Goal: Task Accomplishment & Management: Complete application form

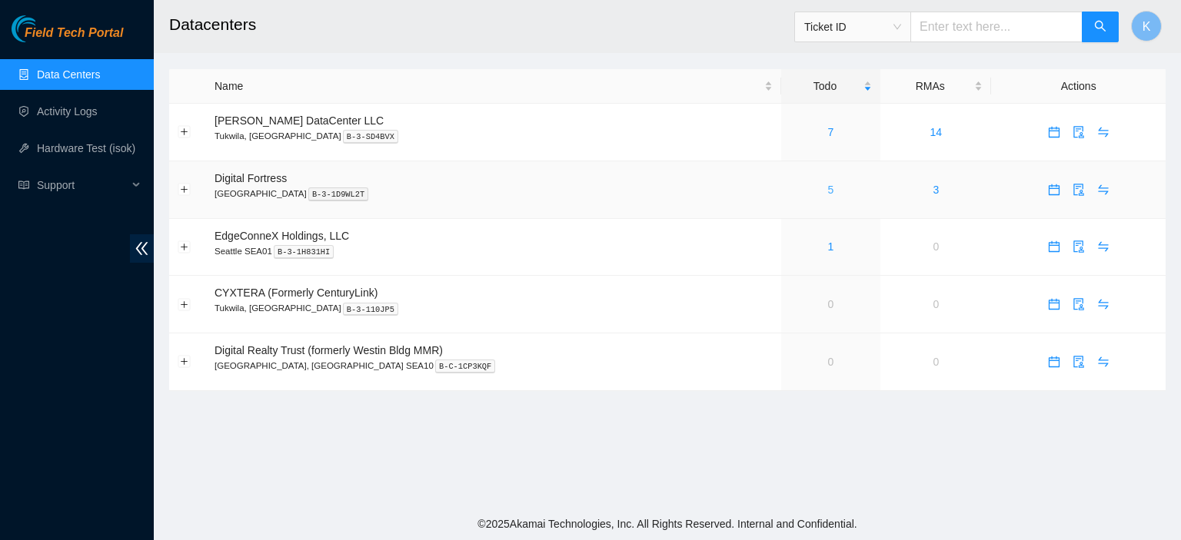
click at [828, 188] on link "5" at bounding box center [831, 190] width 6 height 12
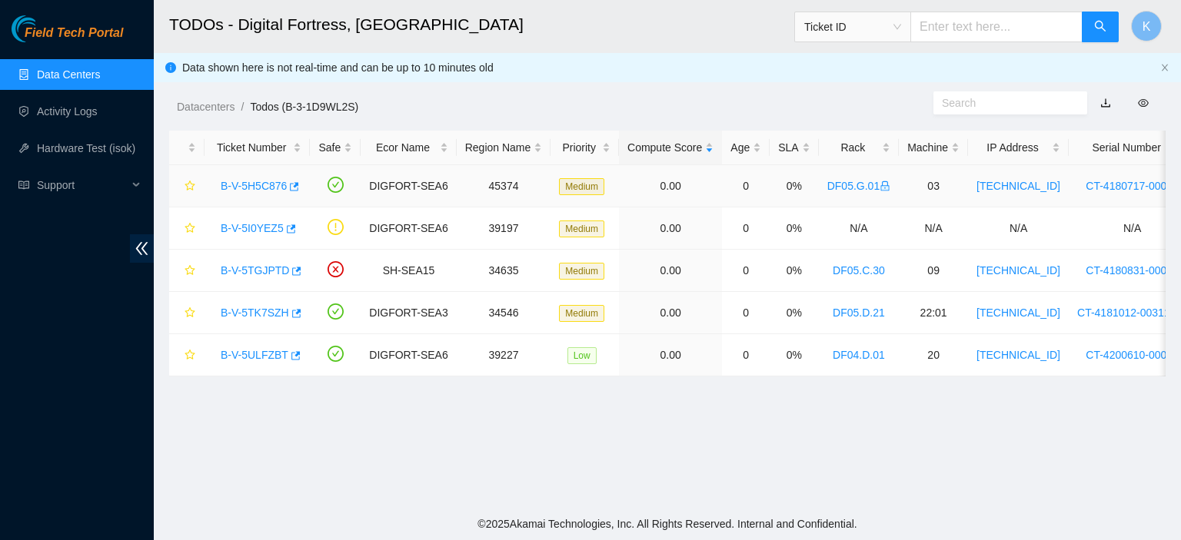
click at [258, 184] on link "B-V-5H5C876" at bounding box center [254, 186] width 66 height 12
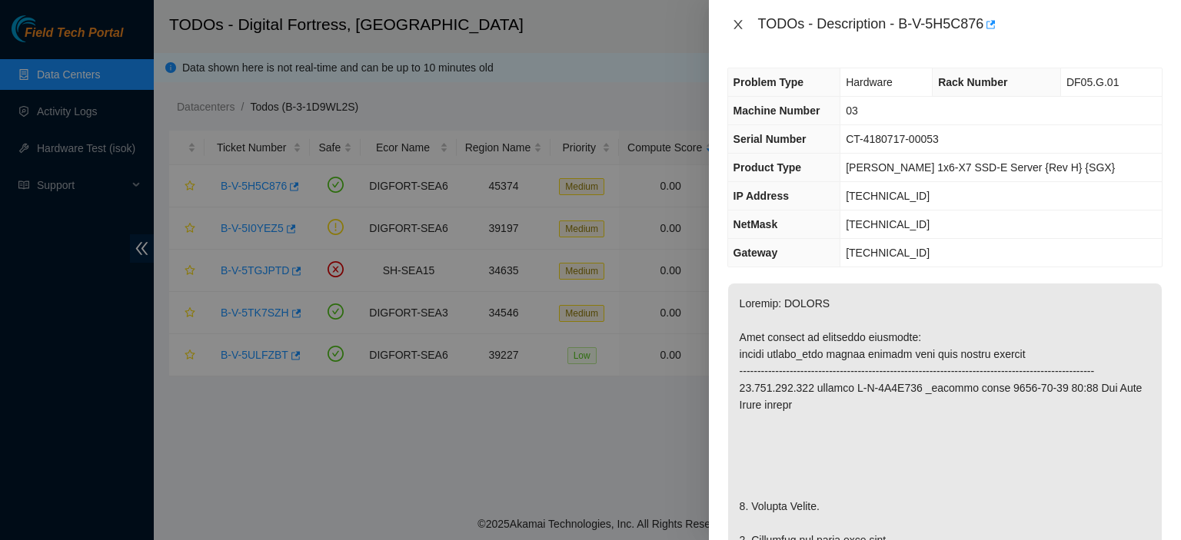
click at [746, 21] on button "Close" at bounding box center [738, 25] width 22 height 15
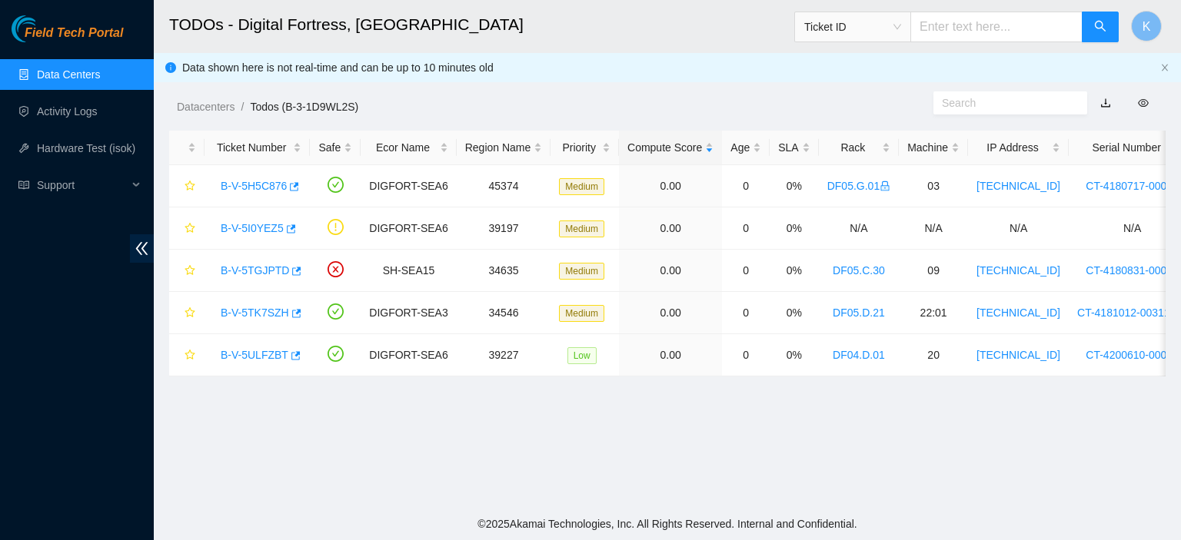
click at [42, 73] on link "Data Centers" at bounding box center [68, 74] width 63 height 12
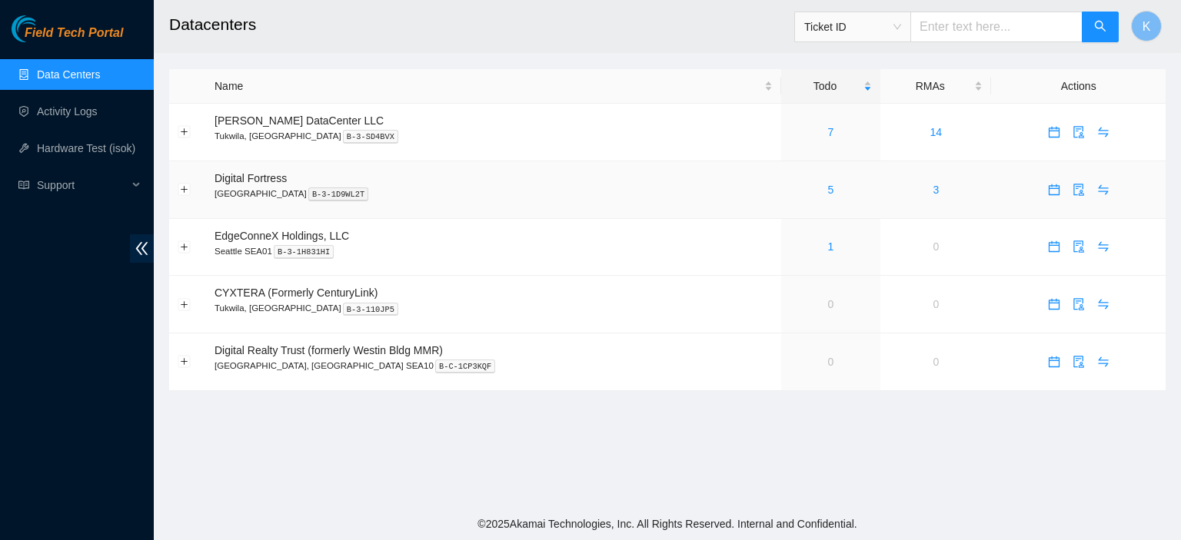
click at [1048, 193] on icon "calendar" at bounding box center [1054, 190] width 12 height 12
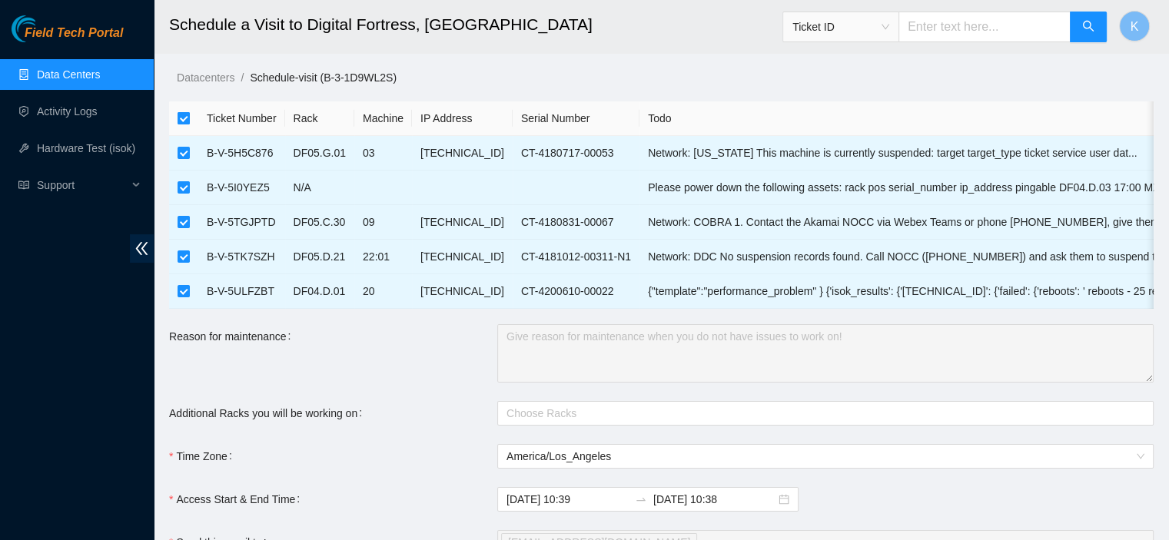
click at [178, 113] on input "checkbox" at bounding box center [184, 118] width 12 height 12
checkbox input "false"
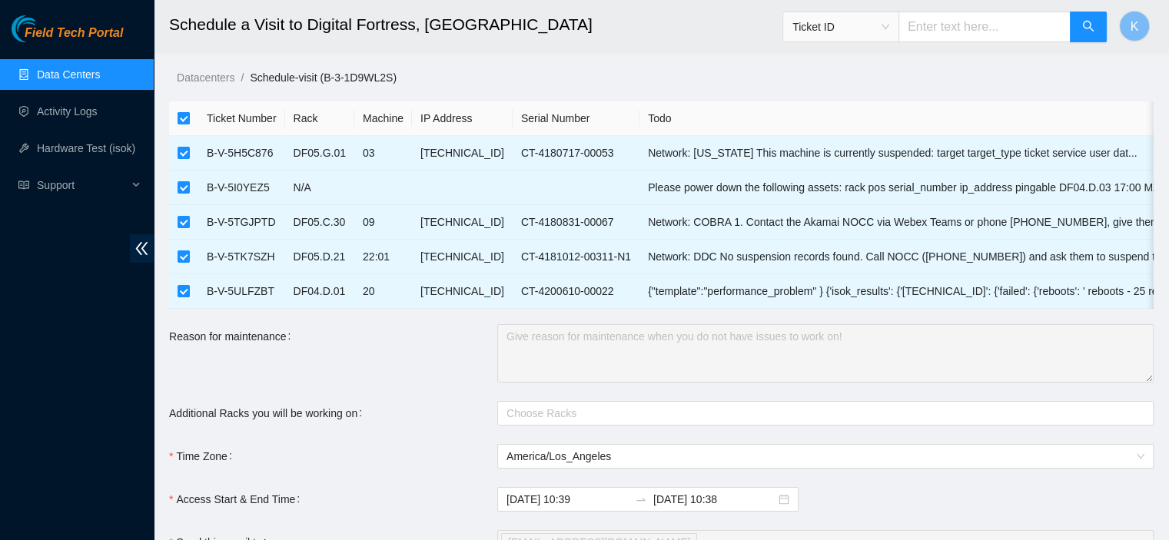
checkbox input "false"
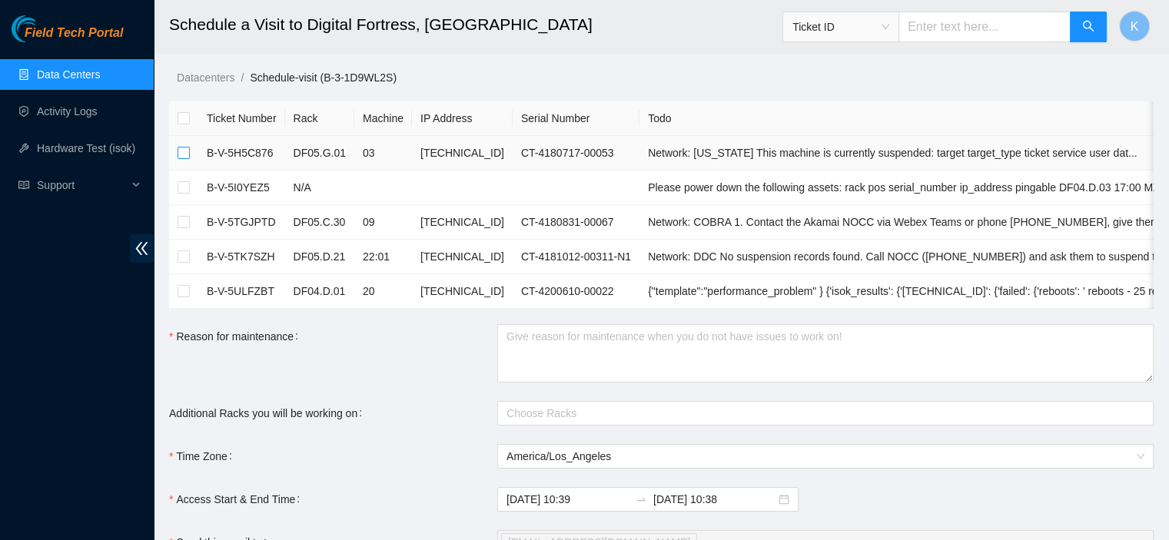
click at [188, 153] on input "checkbox" at bounding box center [184, 153] width 12 height 12
checkbox input "true"
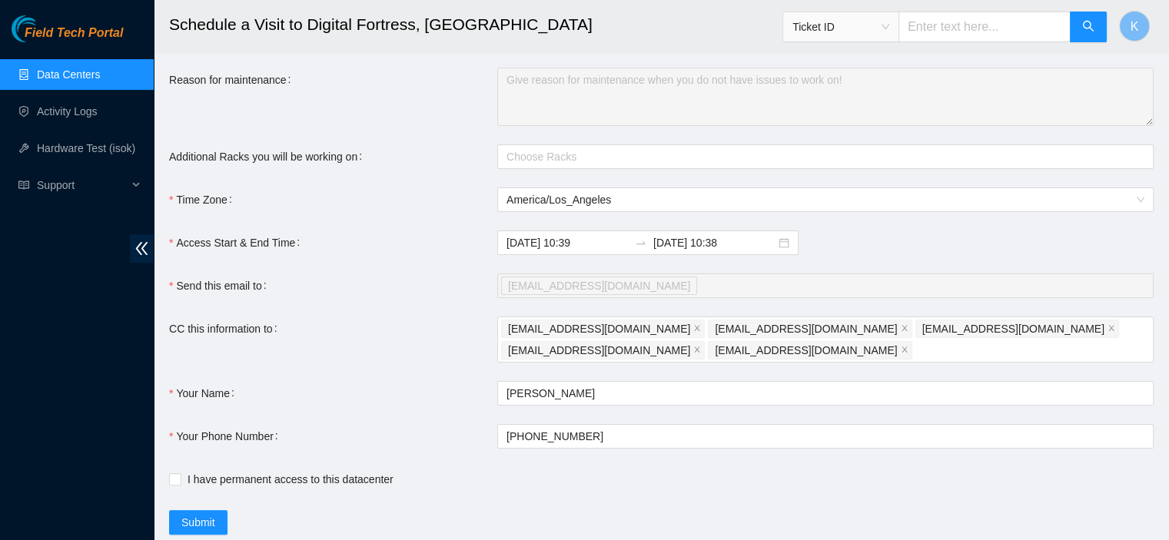
scroll to position [265, 0]
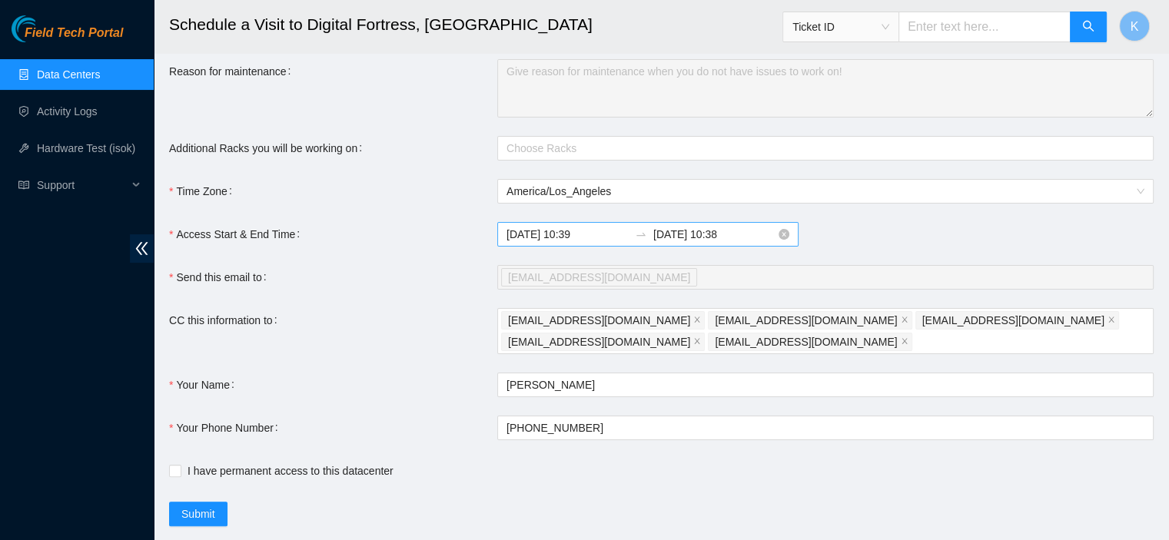
click at [564, 235] on div "[DATE] 10:39 [DATE] 10:38" at bounding box center [647, 234] width 301 height 25
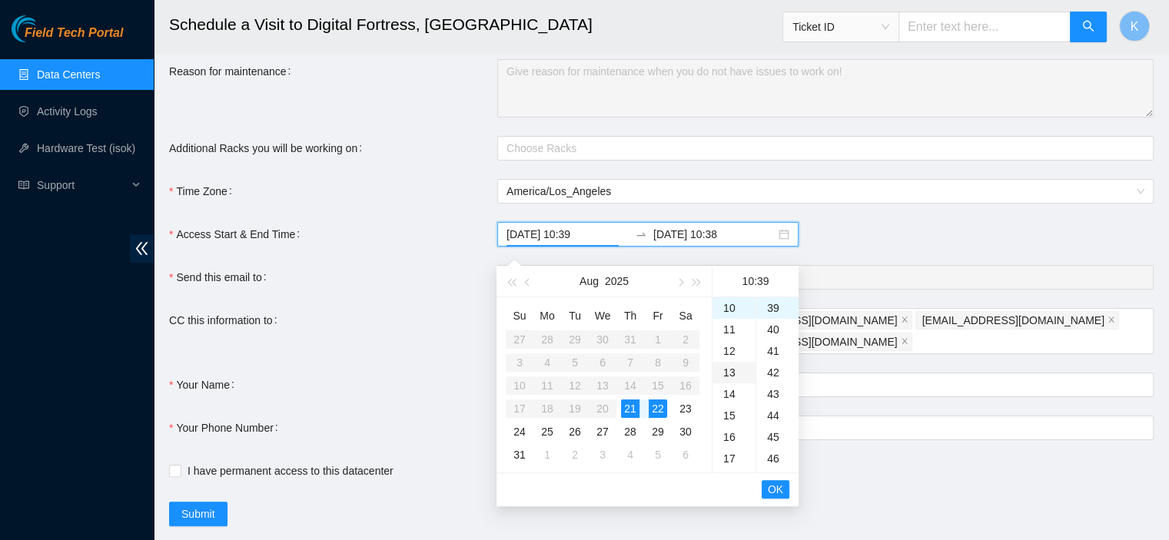
click at [729, 368] on div "13" at bounding box center [733, 373] width 43 height 22
click at [775, 343] on div "05" at bounding box center [777, 345] width 42 height 22
type input "[DATE] 13:05"
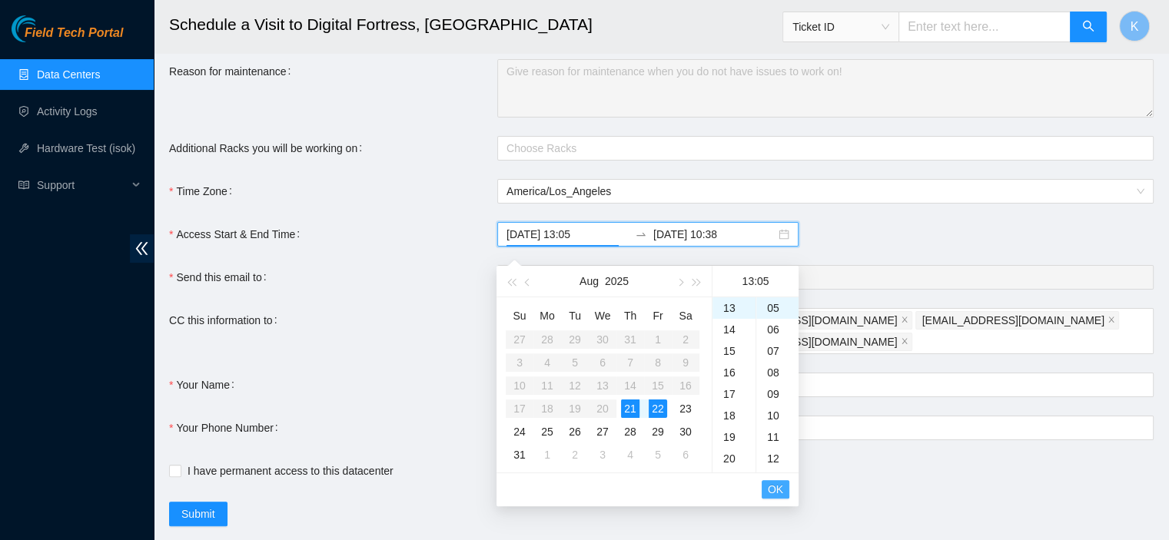
click at [777, 487] on span "OK" at bounding box center [775, 489] width 15 height 17
click at [732, 460] on div "17" at bounding box center [733, 459] width 43 height 22
click at [774, 490] on span "OK" at bounding box center [775, 489] width 15 height 17
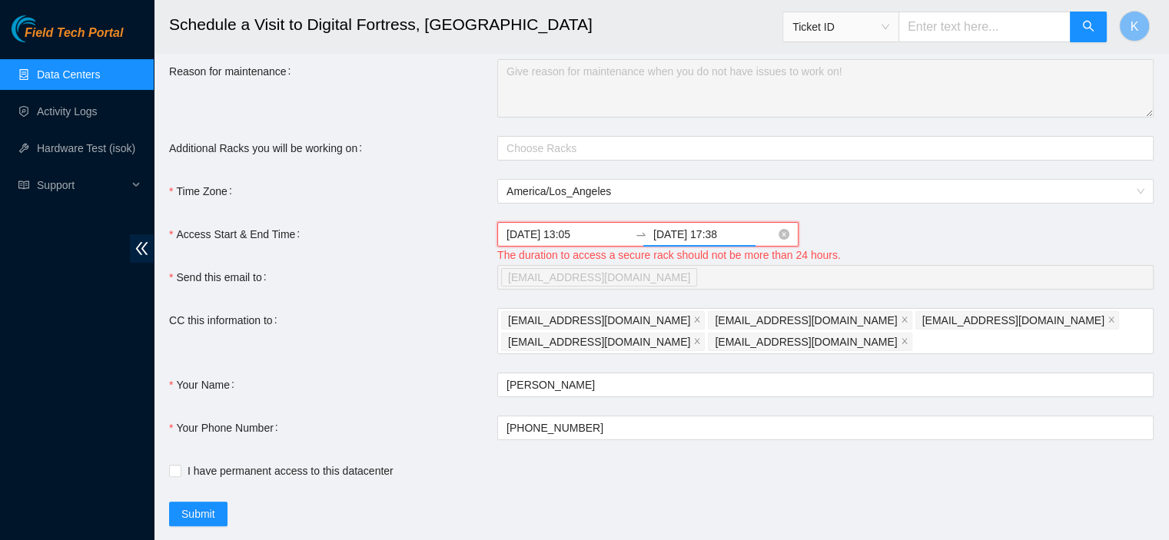
click at [683, 243] on input "[DATE] 17:38" at bounding box center [714, 234] width 122 height 17
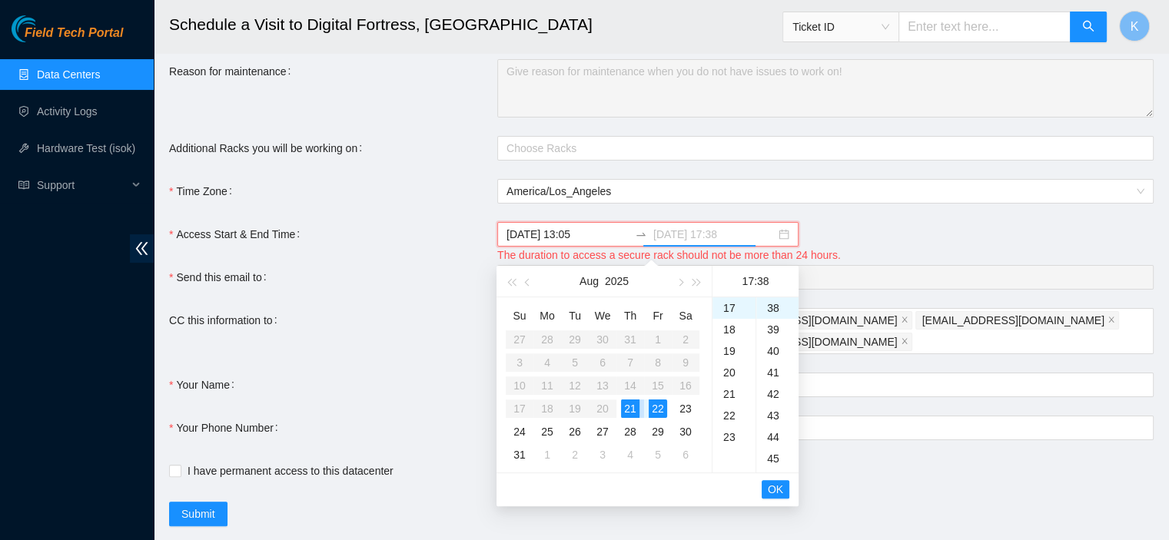
click at [629, 407] on div "21" at bounding box center [630, 409] width 18 height 18
type input "[DATE] 17:38"
click at [776, 486] on span "OK" at bounding box center [775, 489] width 15 height 17
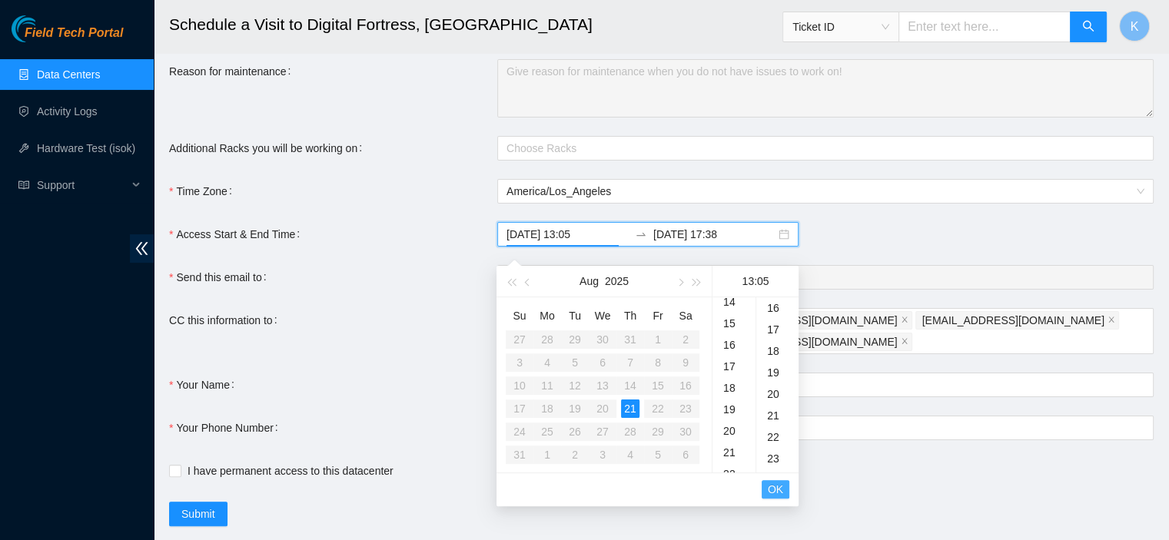
scroll to position [108, 0]
click at [776, 486] on span "OK" at bounding box center [775, 489] width 15 height 17
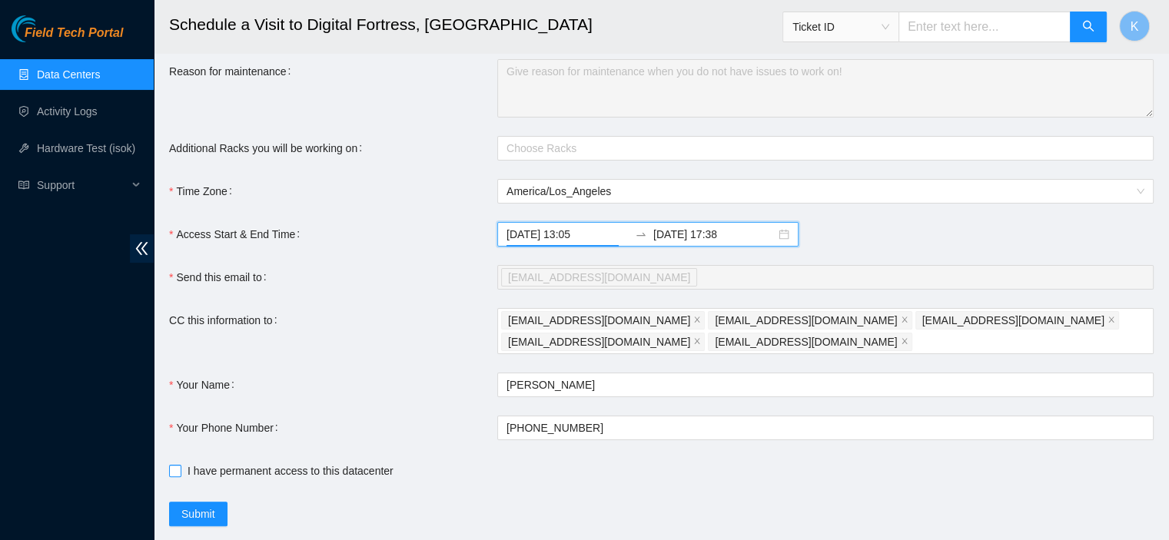
click at [170, 476] on input "I have permanent access to this datacenter" at bounding box center [174, 470] width 11 height 11
checkbox input "true"
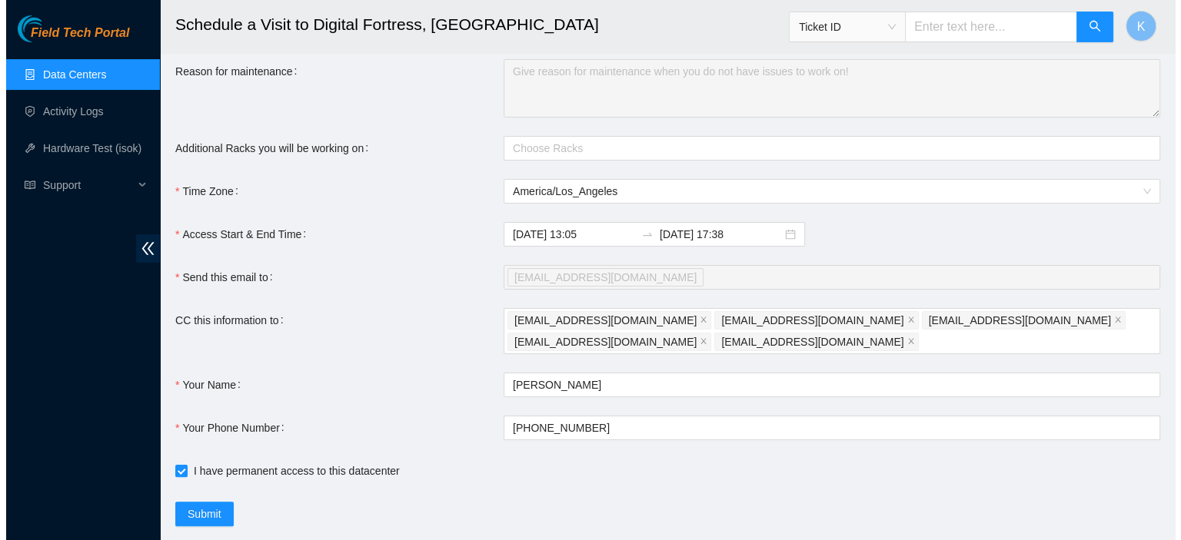
scroll to position [312, 0]
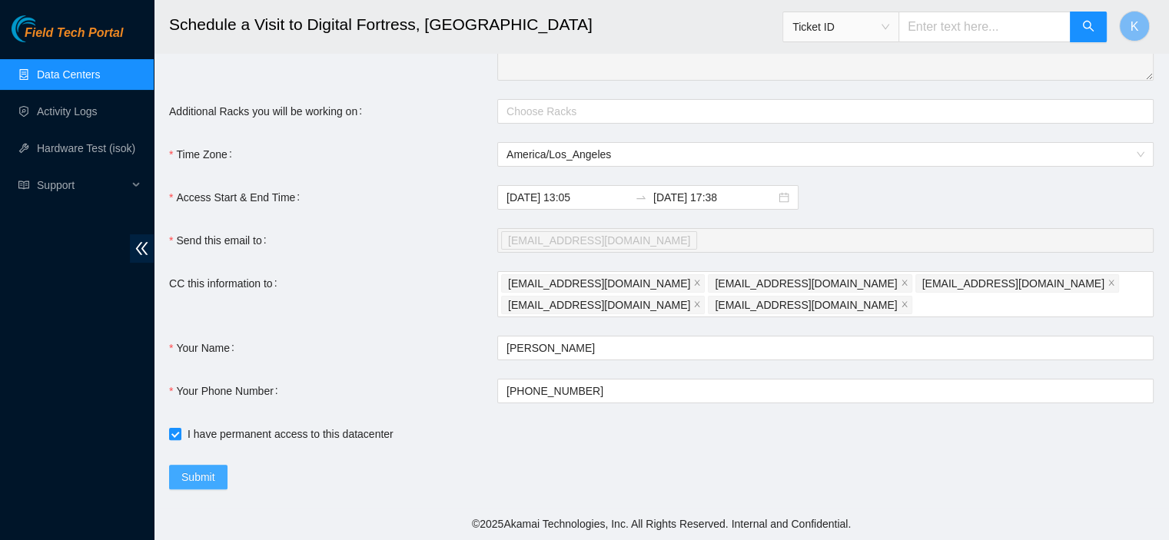
click at [204, 470] on span "Submit" at bounding box center [198, 477] width 34 height 17
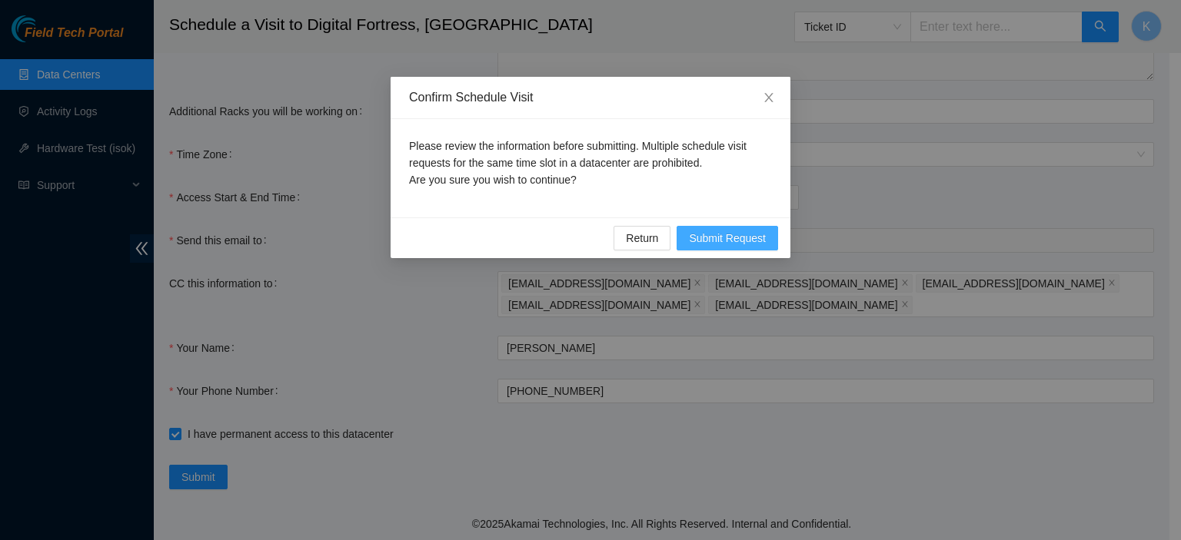
click at [744, 227] on button "Submit Request" at bounding box center [726, 238] width 101 height 25
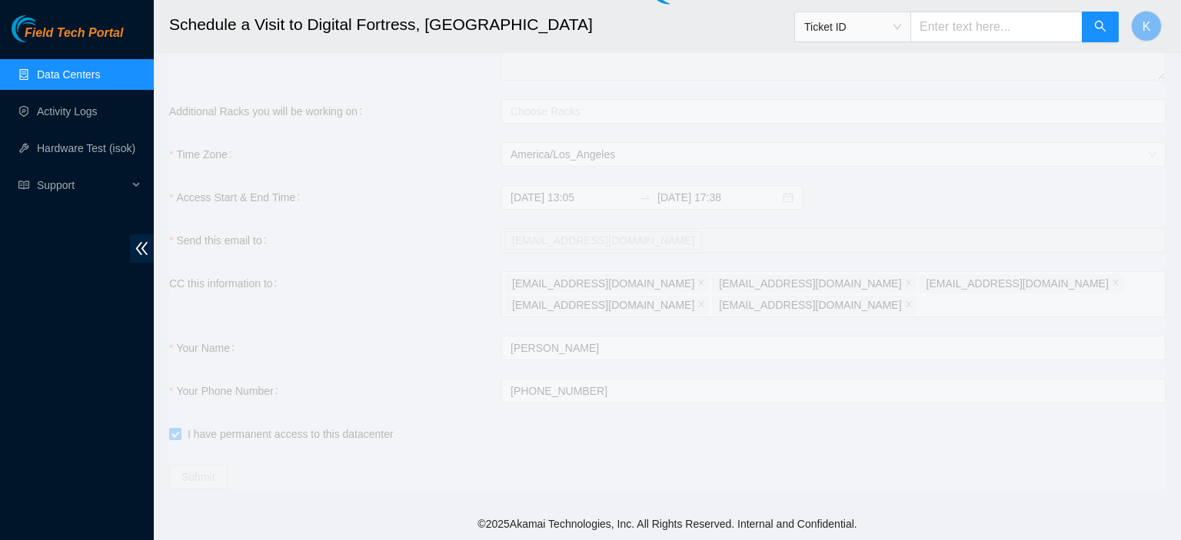
type input "[DATE] 10:40"
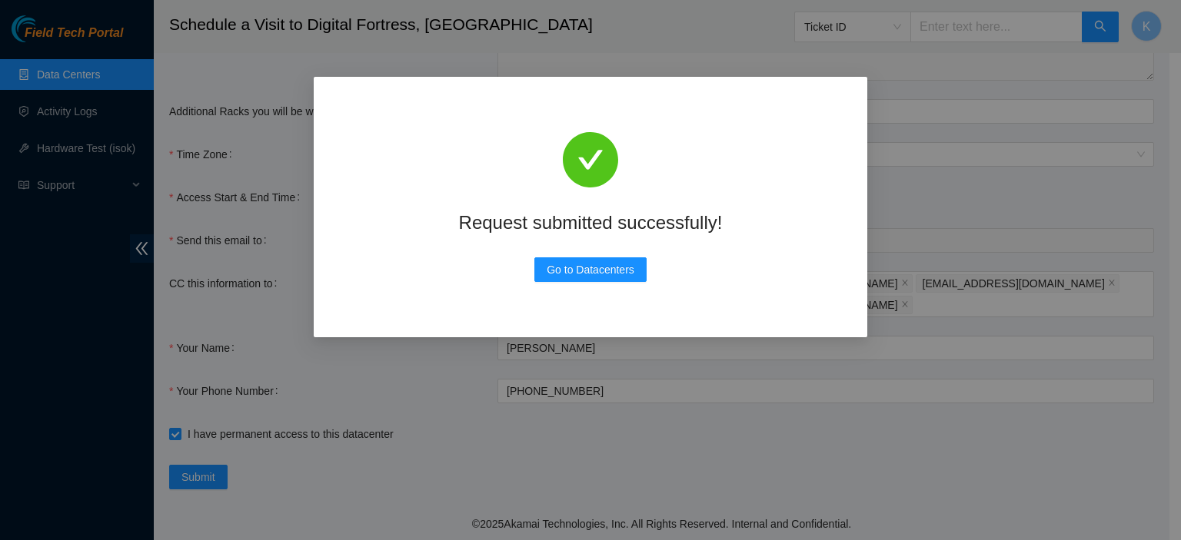
click at [613, 257] on div "Request submitted successfully! Go to Datacenters" at bounding box center [590, 207] width 517 height 224
click at [613, 271] on span "Go to Datacenters" at bounding box center [590, 269] width 88 height 17
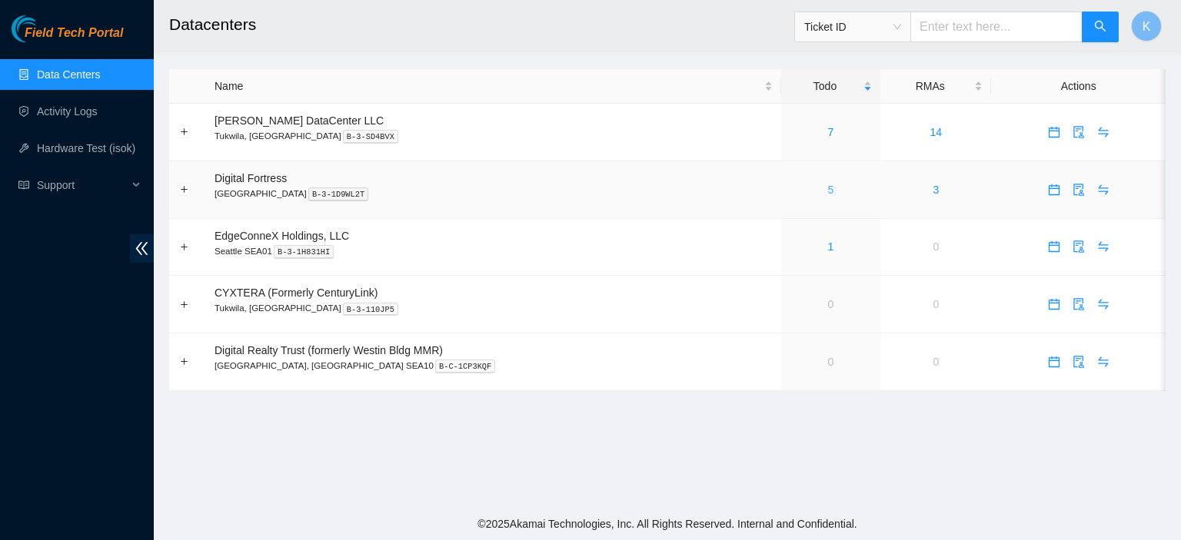
click at [828, 191] on link "5" at bounding box center [831, 190] width 6 height 12
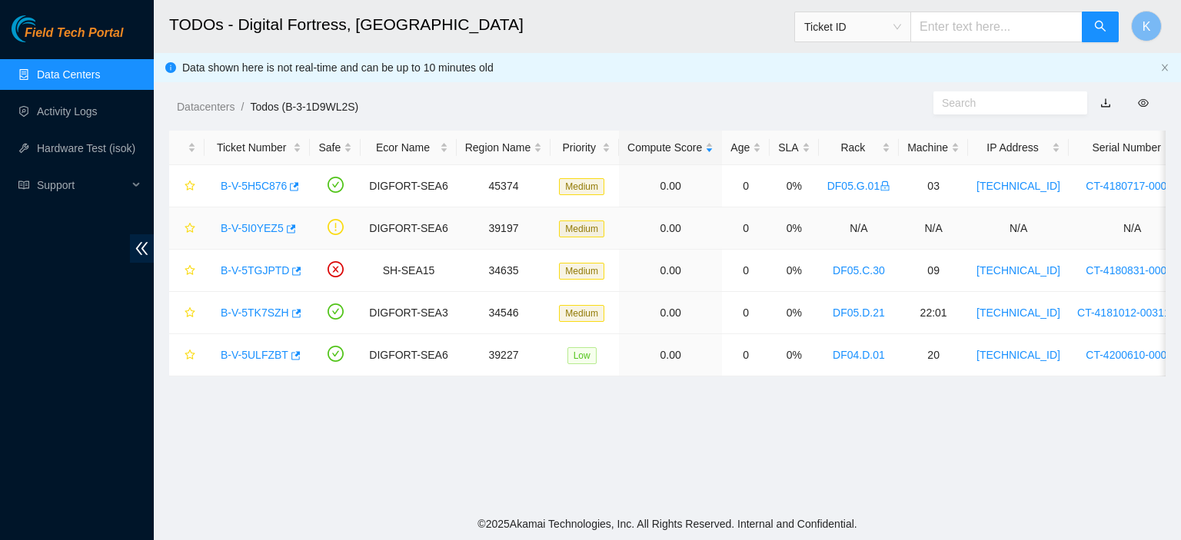
click at [255, 226] on link "B-V-5I0YEZ5" at bounding box center [252, 228] width 63 height 12
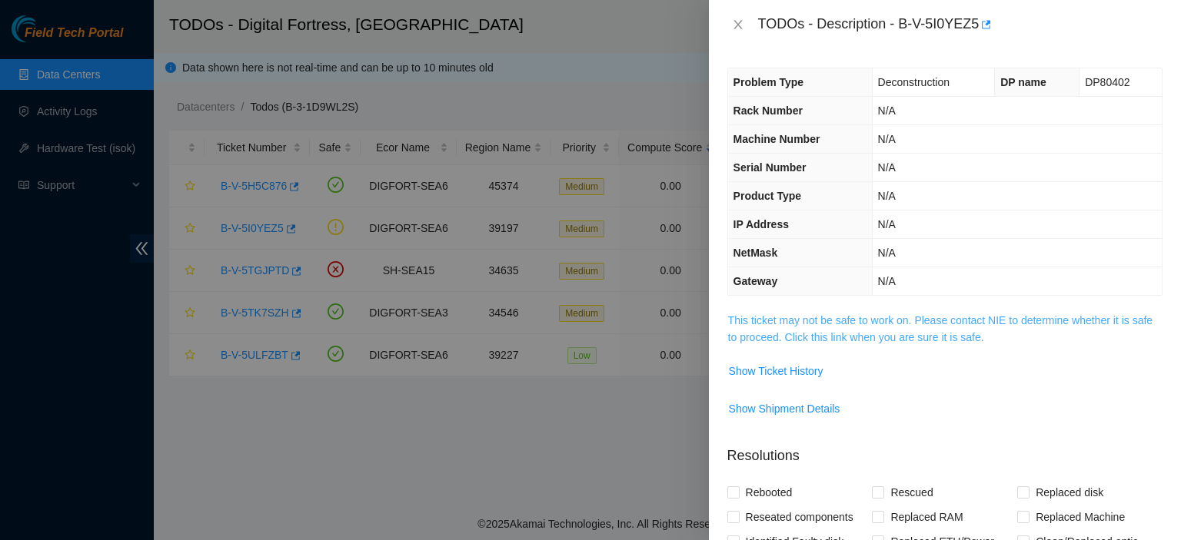
click at [824, 319] on link "This ticket may not be safe to work on. Please contact NIE to determine whether…" at bounding box center [940, 328] width 424 height 29
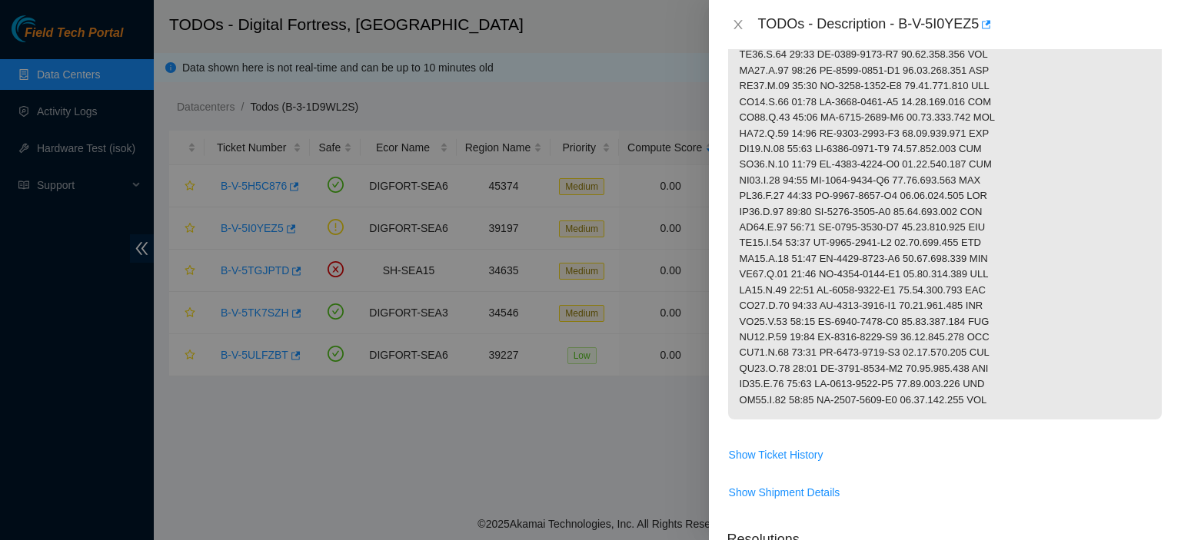
scroll to position [743, 0]
